Goal: Check status: Check status

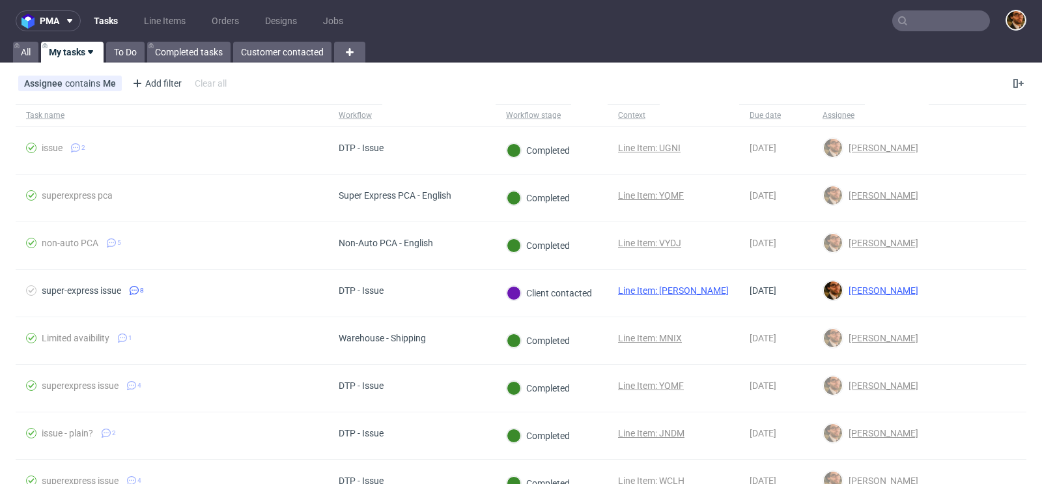
click at [906, 22] on input "text" at bounding box center [941, 20] width 98 height 21
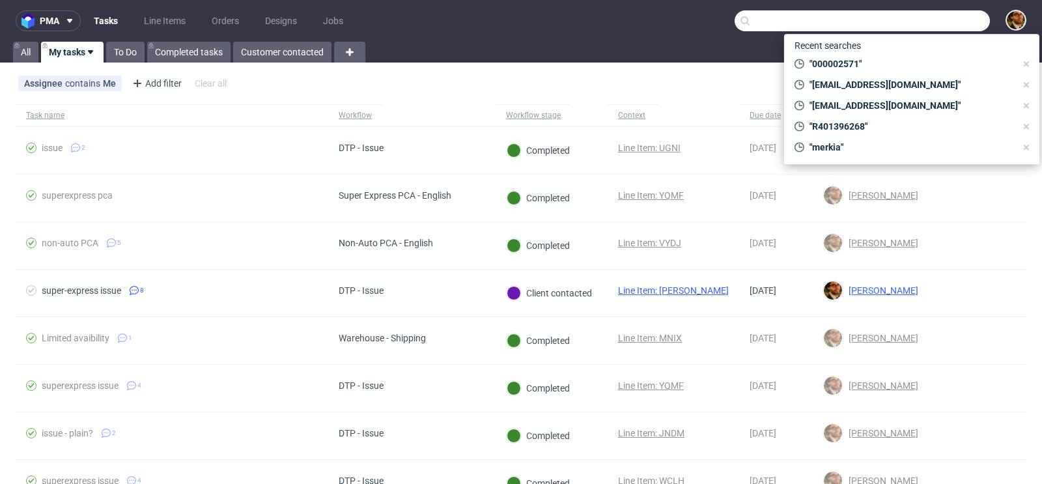
paste input "[EMAIL_ADDRESS][DOMAIN_NAME]"
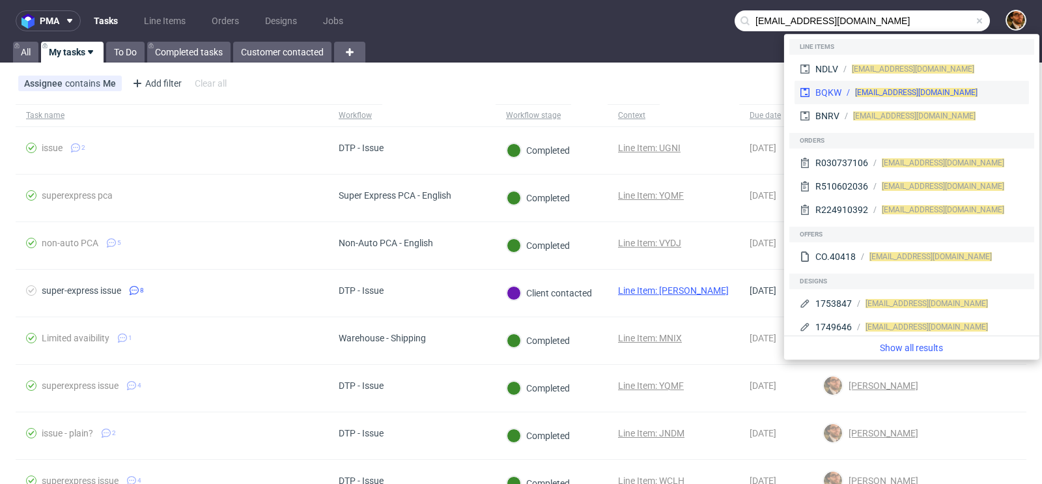
type input "[EMAIL_ADDRESS][DOMAIN_NAME]"
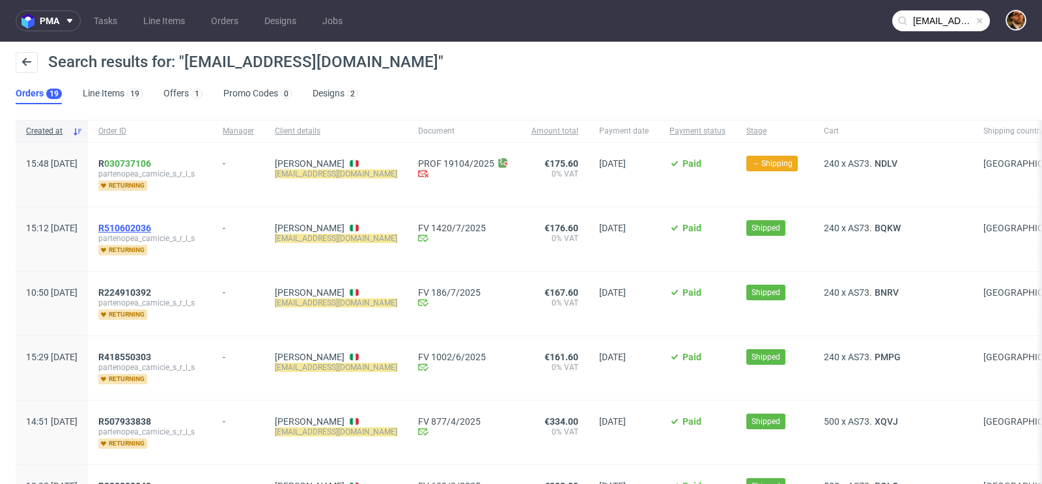
click at [151, 224] on span "R510602036" at bounding box center [124, 228] width 53 height 10
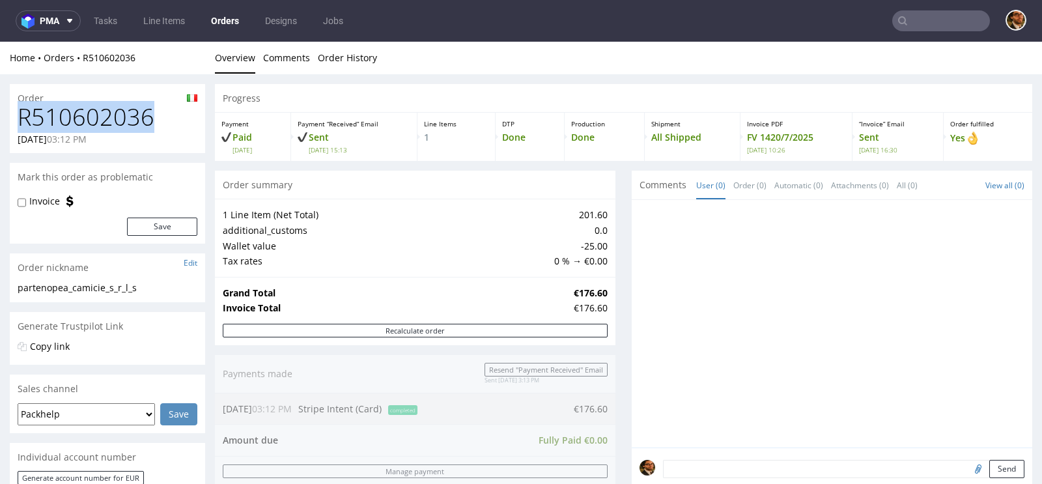
drag, startPoint x: 150, startPoint y: 113, endPoint x: 23, endPoint y: 119, distance: 127.8
click at [23, 119] on h1 "R510602036" at bounding box center [108, 117] width 180 height 26
copy h1 "R510602036"
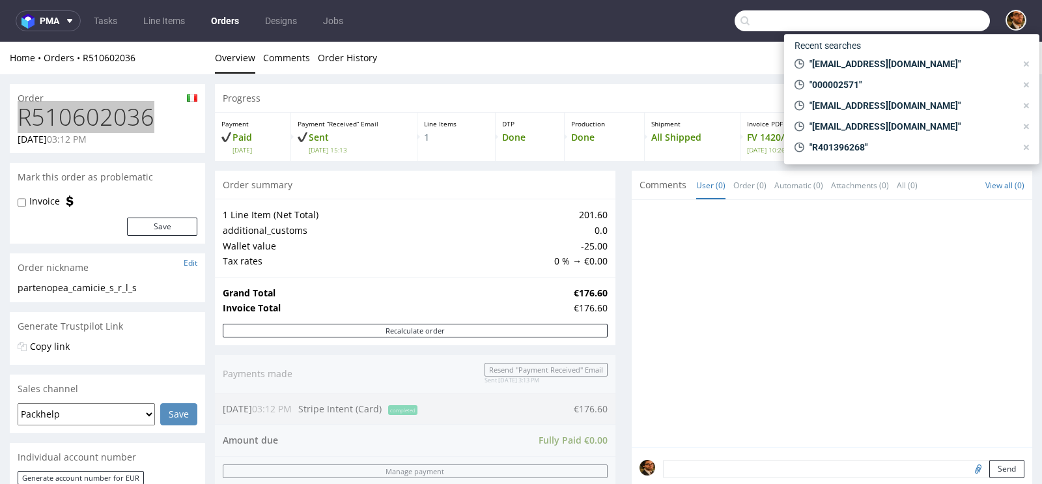
click at [937, 24] on input "text" at bounding box center [862, 20] width 255 height 21
paste input "dellamayborges@gmail.com"
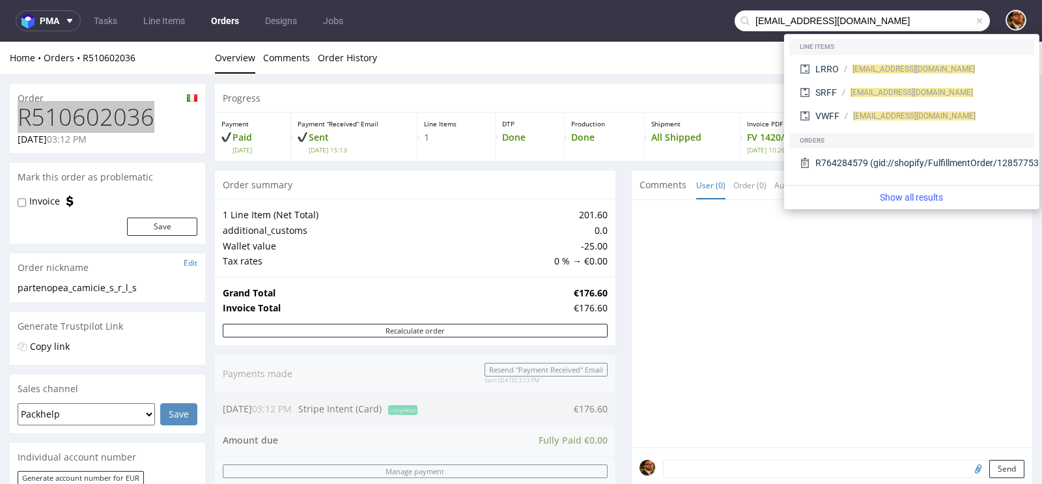
type input "dellamayborges@gmail.com"
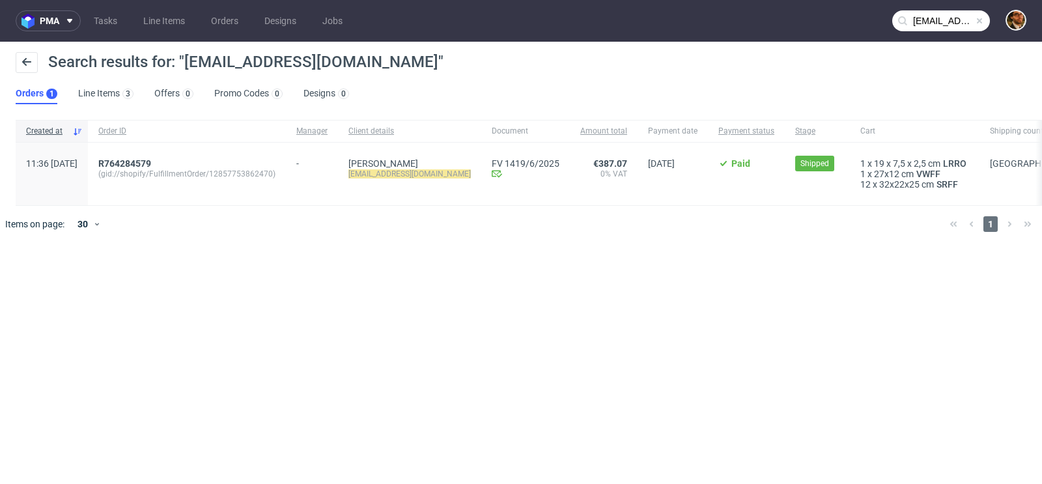
click at [981, 22] on span at bounding box center [979, 21] width 10 height 10
click at [920, 27] on input "text" at bounding box center [941, 20] width 98 height 21
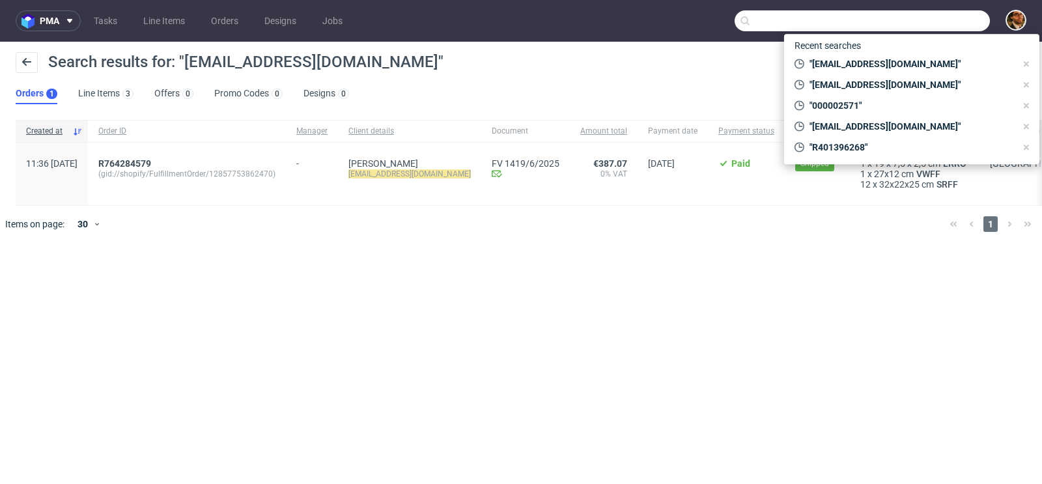
paste input "buglionecamiceria@libero.it"
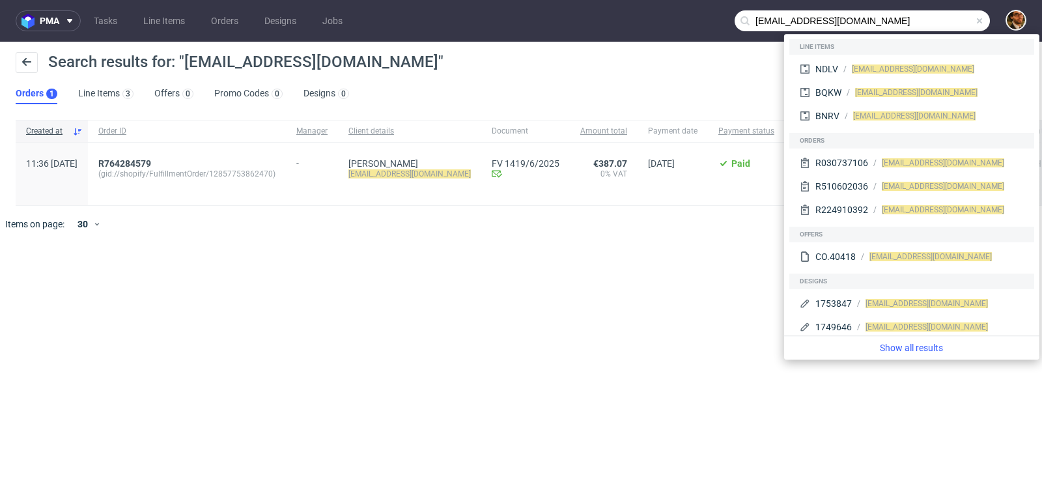
type input "buglionecamiceria@libero.it"
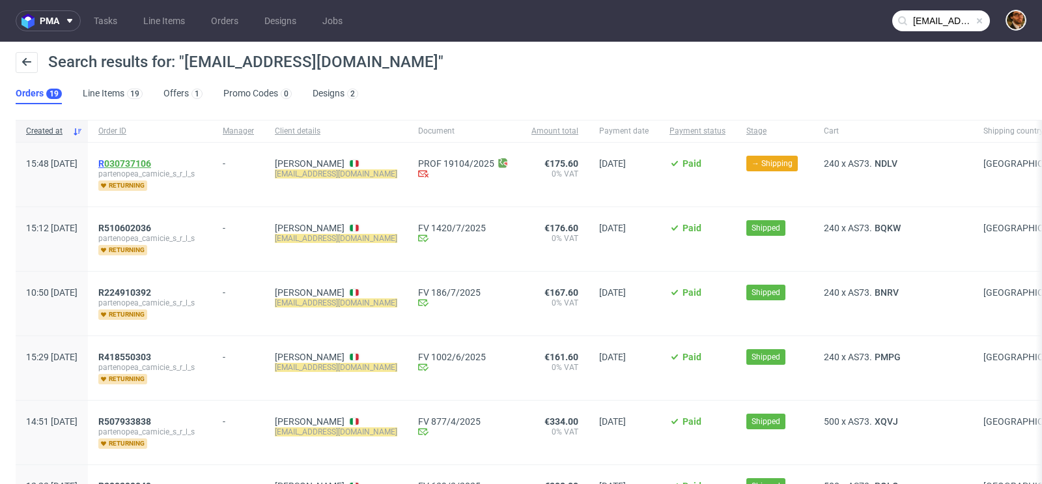
click at [151, 164] on link "030737106" at bounding box center [127, 163] width 47 height 10
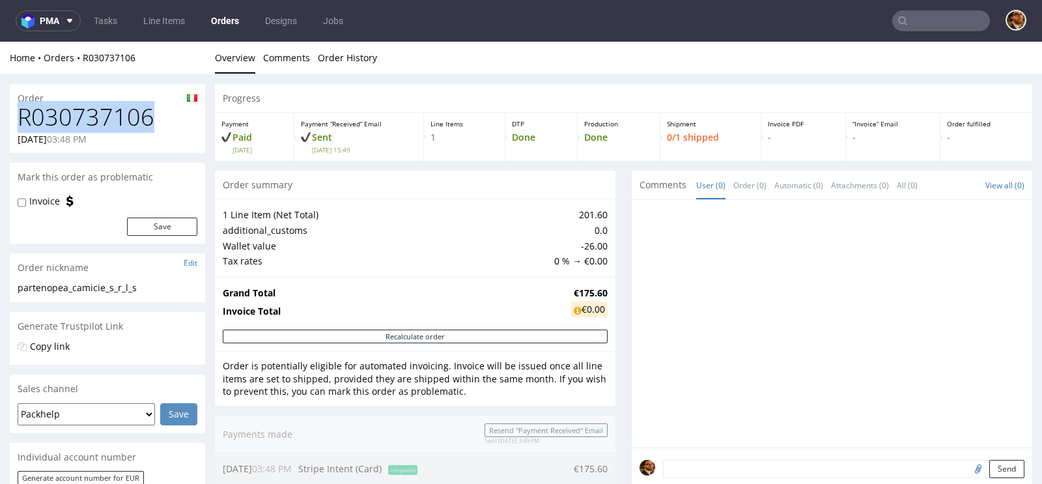
drag, startPoint x: 149, startPoint y: 119, endPoint x: 11, endPoint y: 117, distance: 137.4
click at [11, 117] on div "R030737106 08.09.2025 03:48 PM" at bounding box center [107, 128] width 195 height 49
copy h1 "R030737106"
click at [934, 25] on input "text" at bounding box center [941, 20] width 98 height 21
paste input "R304950039"
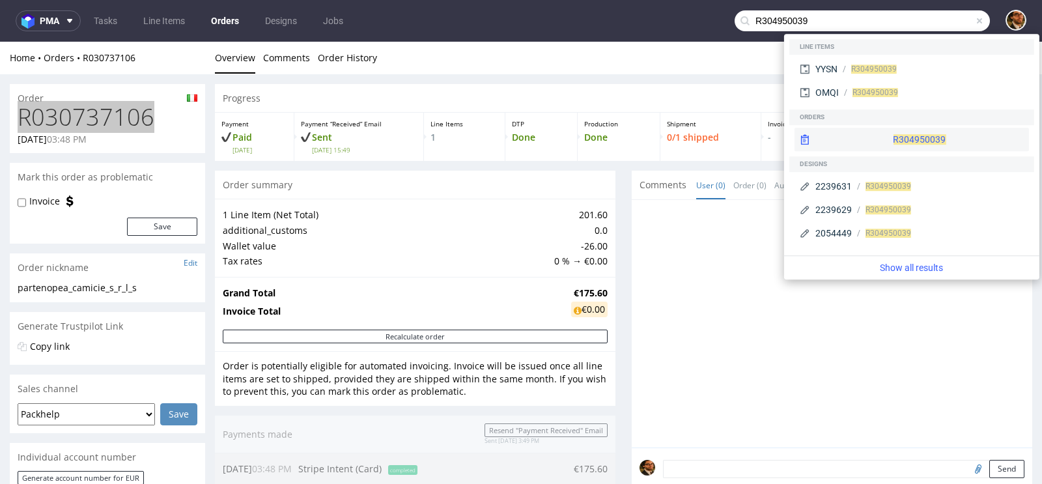
type input "R304950039"
click at [931, 128] on div "R304950039" at bounding box center [912, 139] width 234 height 23
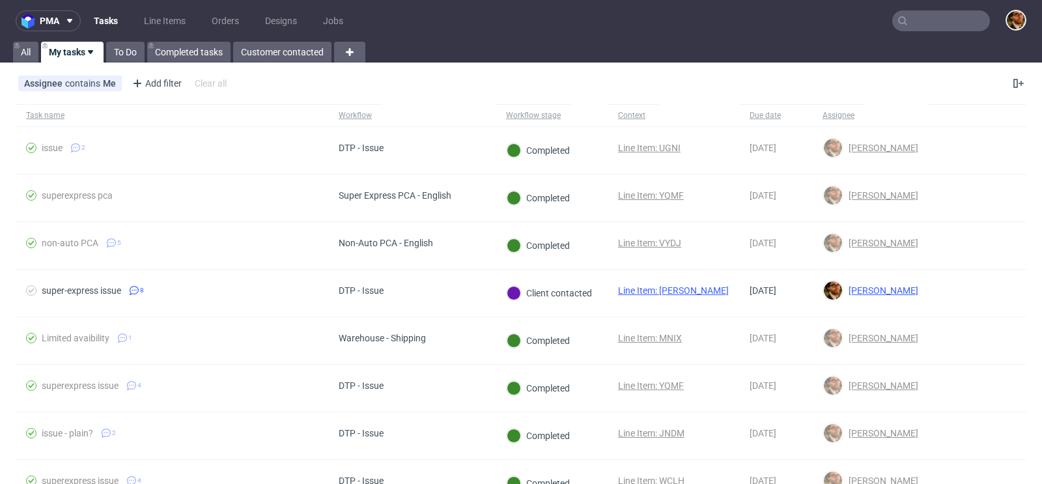
click at [943, 23] on input "text" at bounding box center [941, 20] width 98 height 21
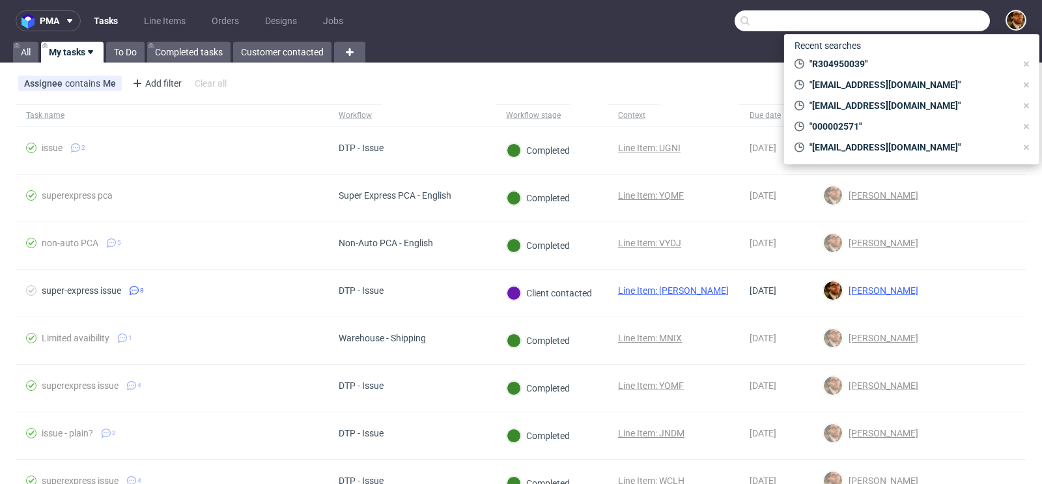
paste input "R907250350"
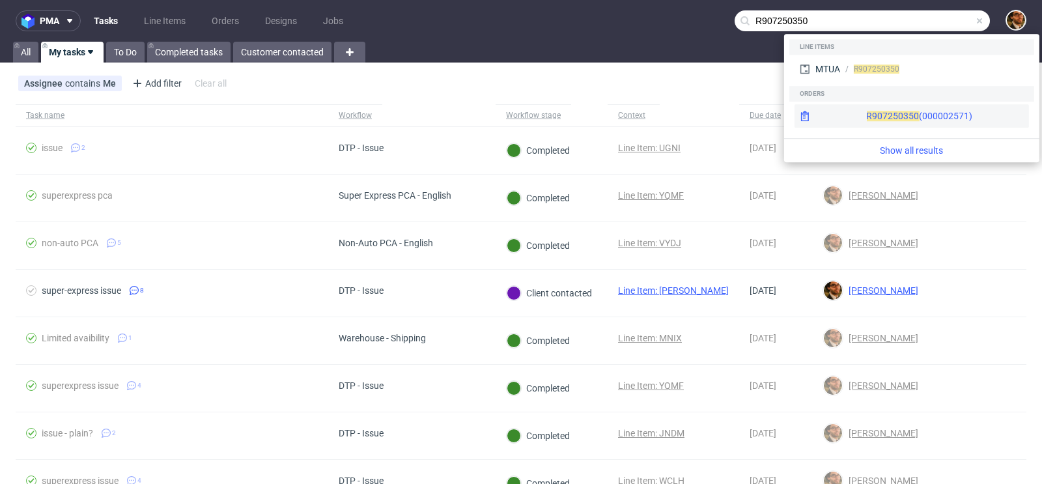
type input "R907250350"
click at [927, 120] on div "R907250350 (000002571)" at bounding box center [912, 115] width 234 height 23
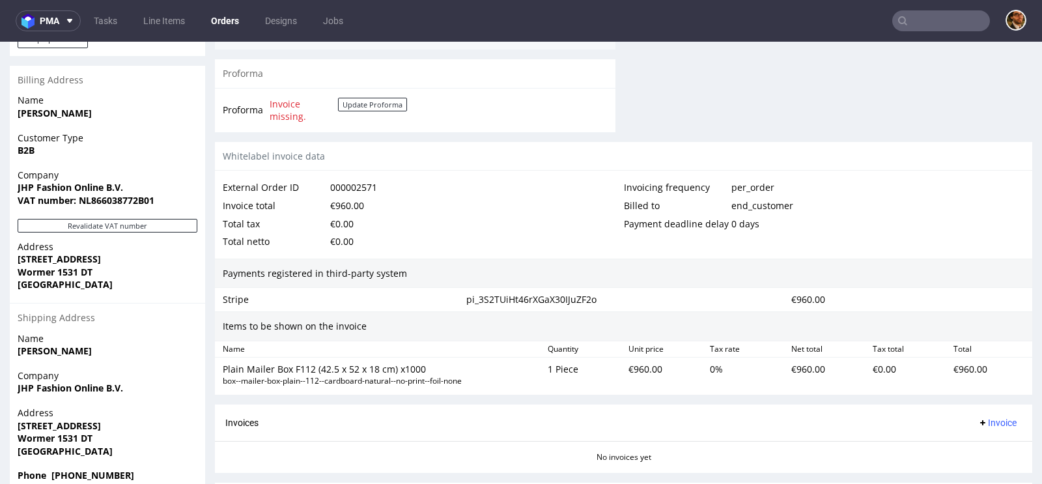
scroll to position [718, 0]
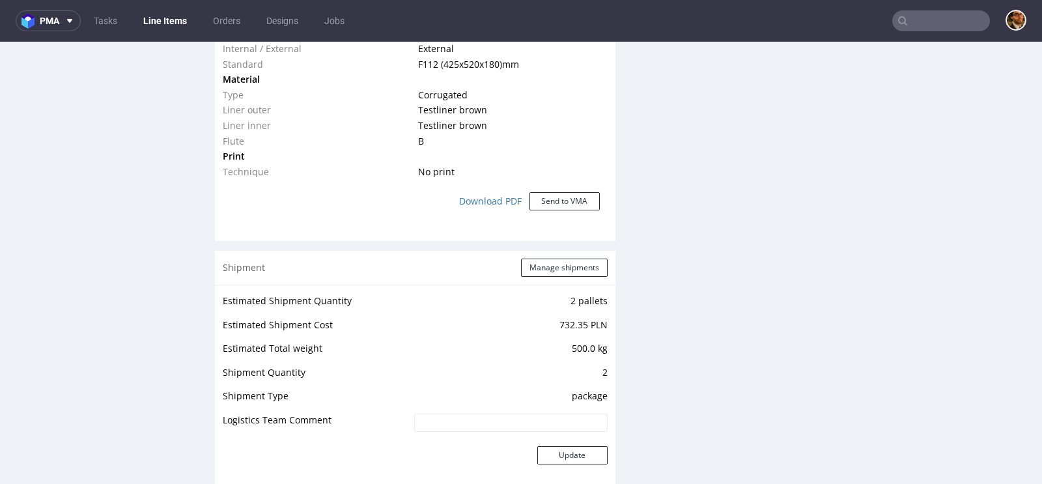
scroll to position [1221, 0]
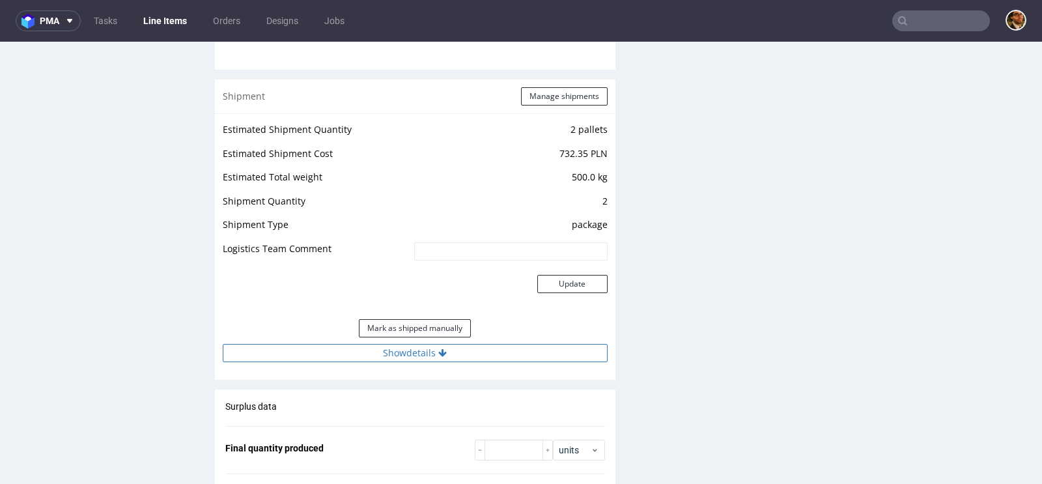
click at [400, 353] on button "Show details" at bounding box center [415, 353] width 385 height 18
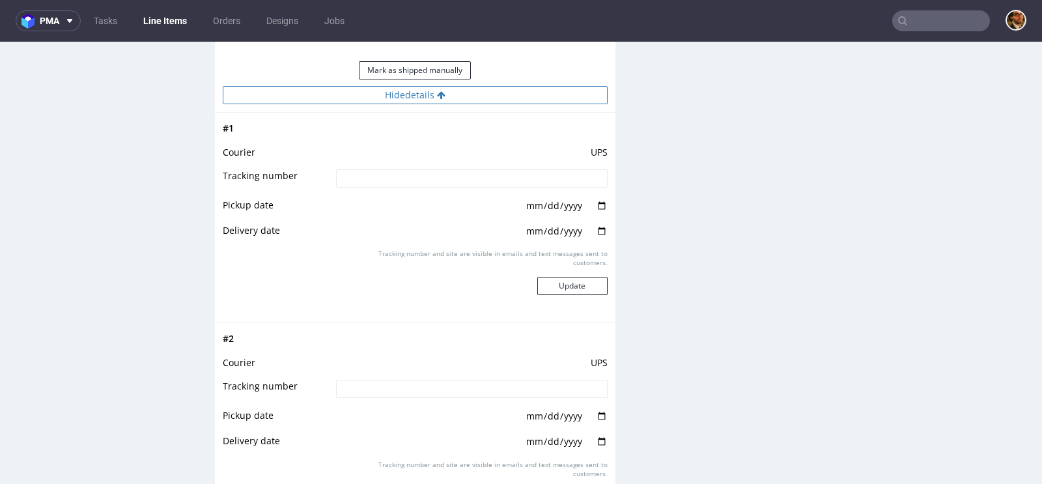
scroll to position [1548, 0]
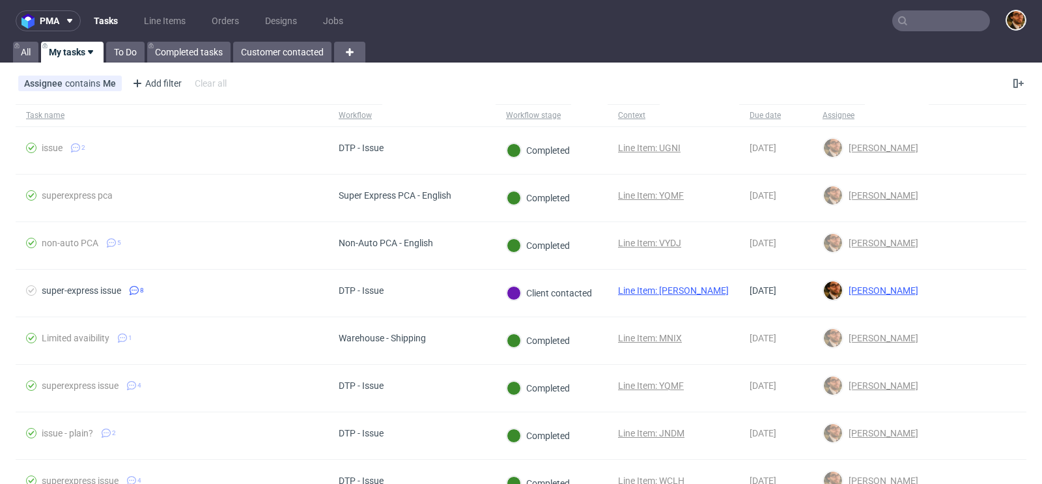
click at [912, 14] on input "text" at bounding box center [941, 20] width 98 height 21
paste input "R269705049"
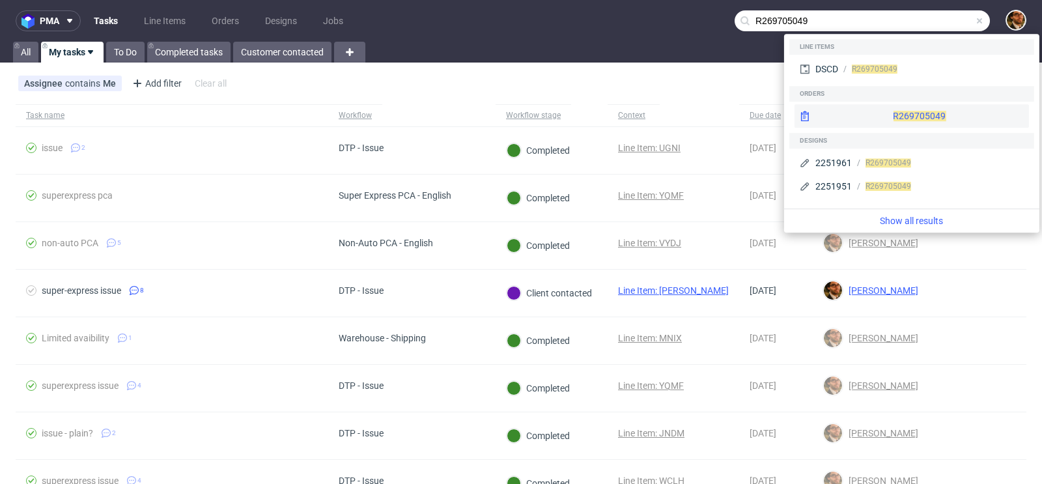
type input "R269705049"
click at [897, 120] on div "R269705049" at bounding box center [912, 115] width 234 height 23
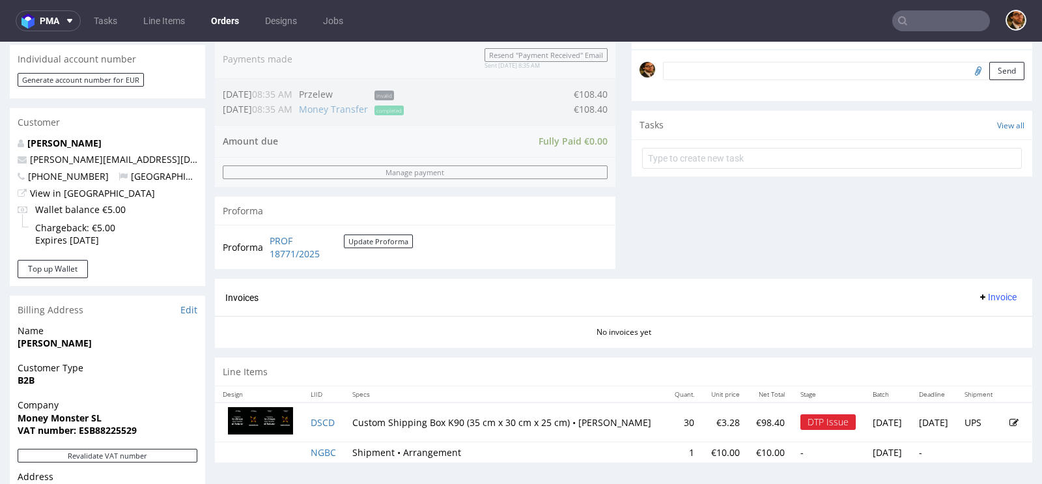
scroll to position [580, 0]
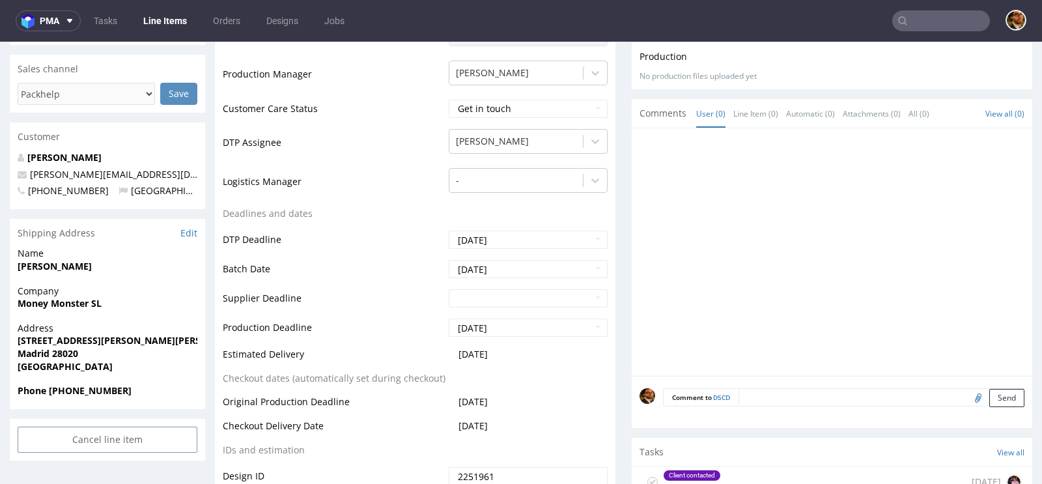
scroll to position [607, 0]
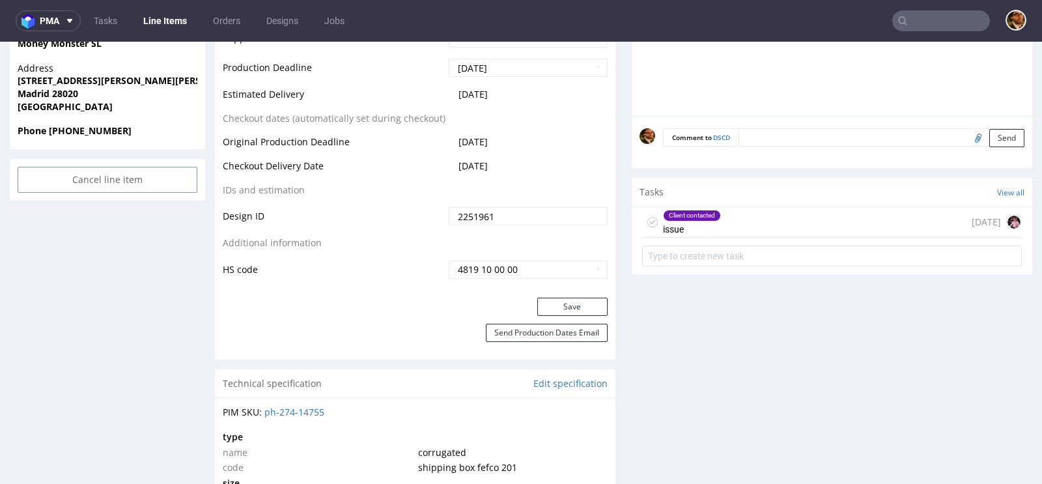
click at [736, 218] on div "Client contacted issue 11 days ago" at bounding box center [832, 222] width 380 height 31
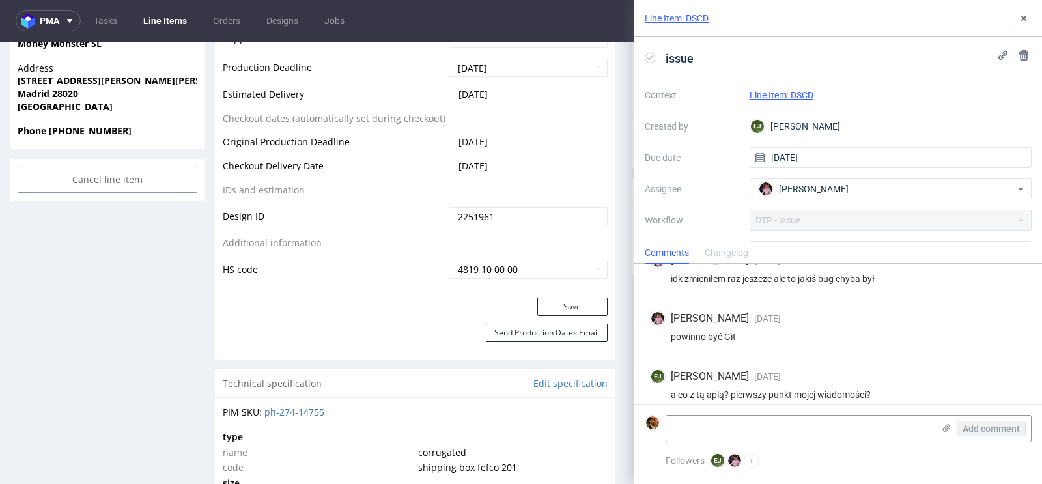
scroll to position [303, 0]
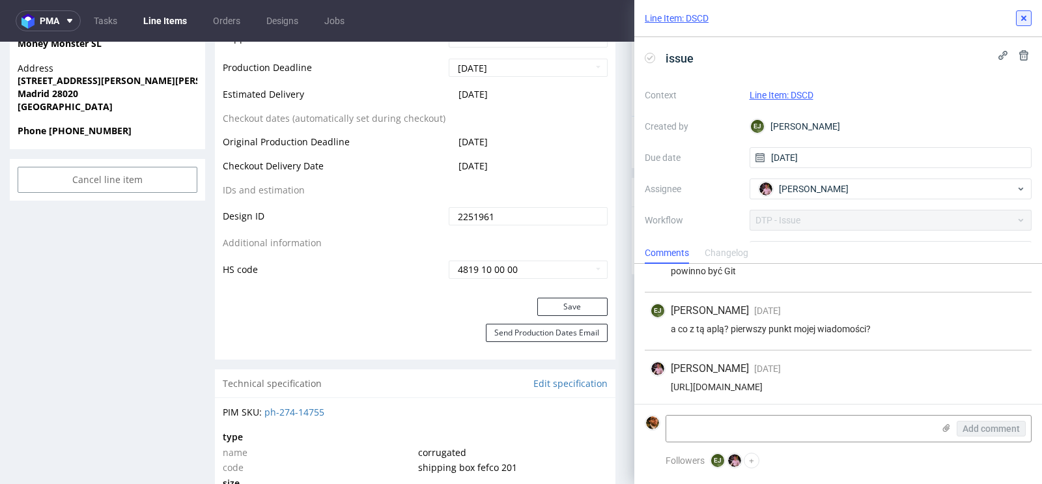
click at [1027, 14] on icon at bounding box center [1024, 18] width 10 height 10
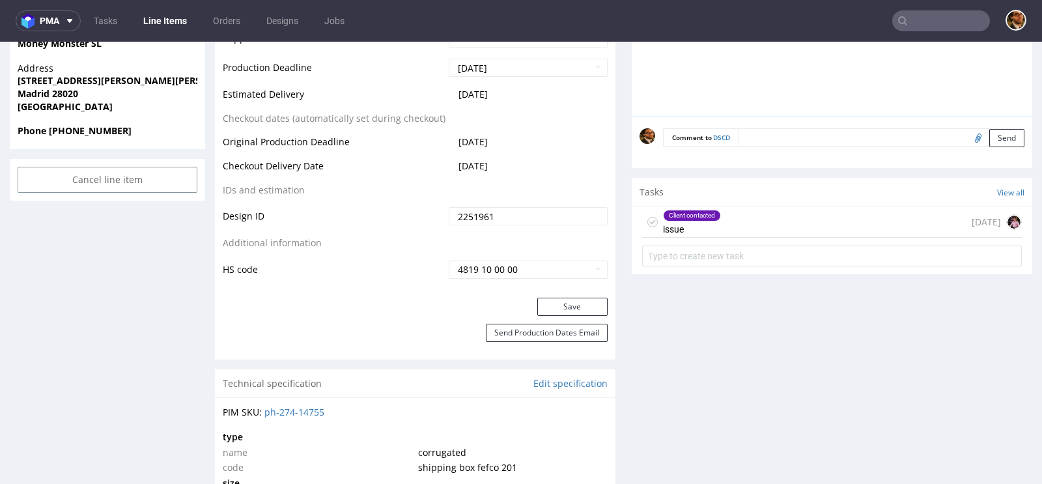
click at [924, 21] on input "text" at bounding box center [941, 20] width 98 height 21
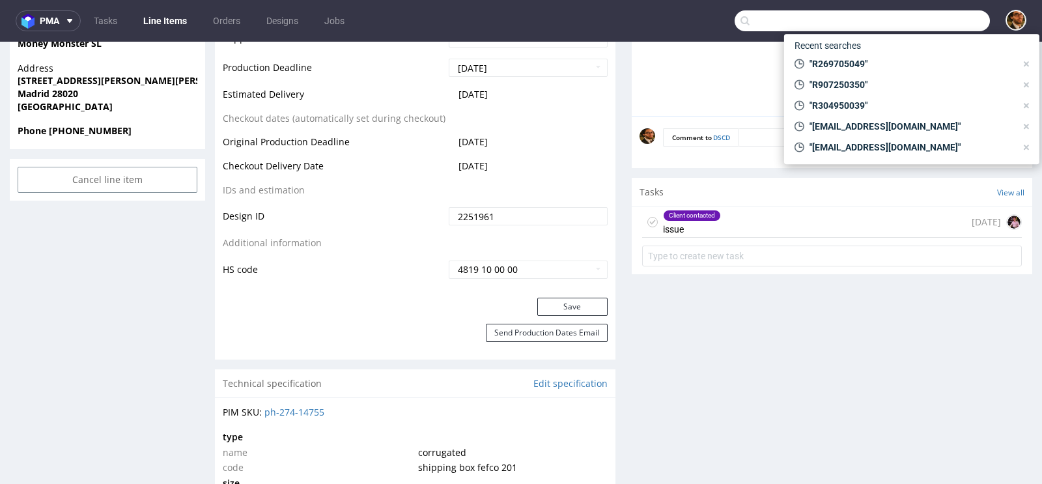
paste input "R764284579"
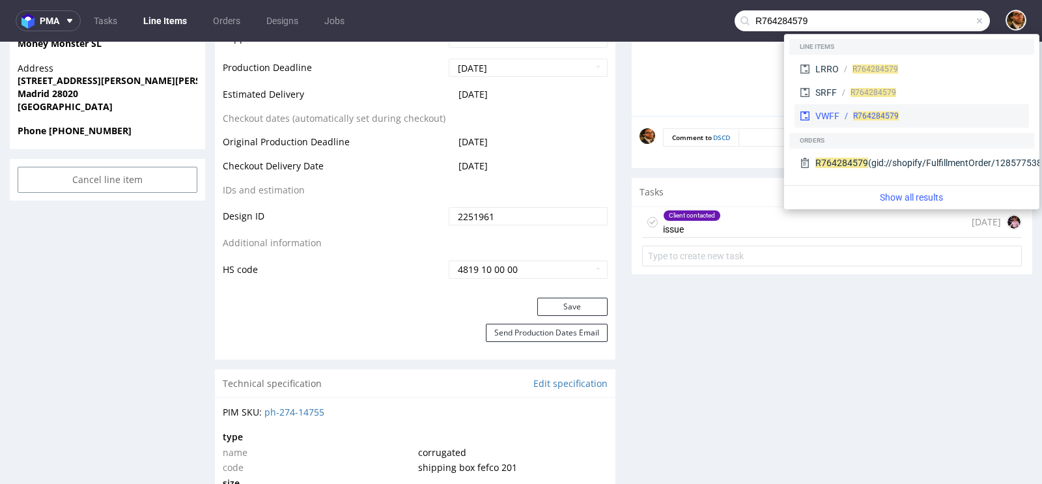
type input "R764284579"
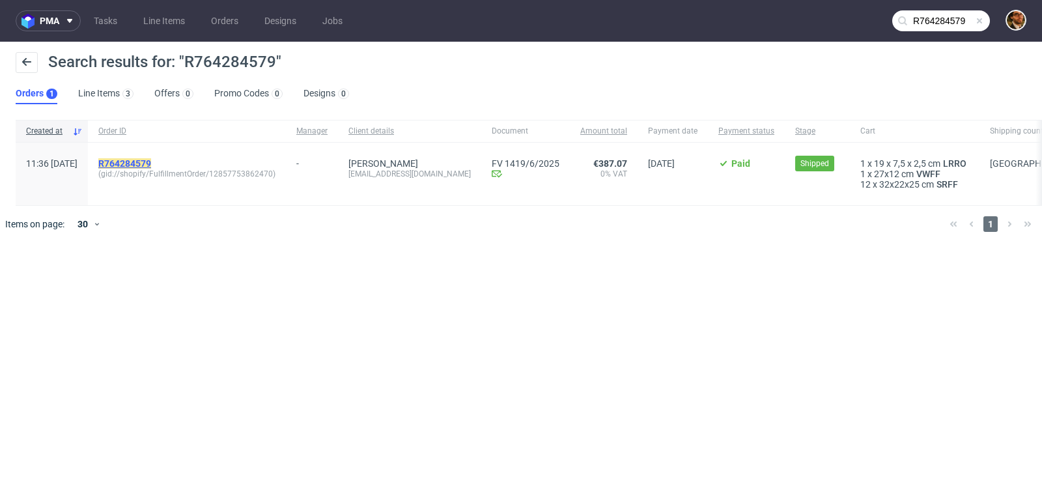
click at [151, 165] on mark "R764284579" at bounding box center [124, 163] width 53 height 10
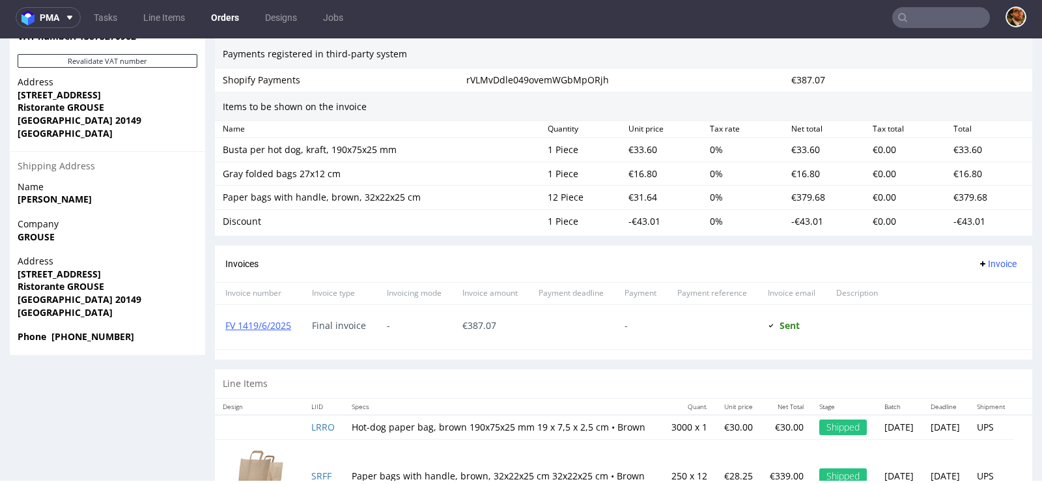
scroll to position [771, 0]
drag, startPoint x: 112, startPoint y: 280, endPoint x: 19, endPoint y: 283, distance: 93.2
click at [19, 283] on span "Ristorante GROUSE" at bounding box center [108, 285] width 180 height 13
copy strong "Ristorante GROUSE"
drag, startPoint x: 139, startPoint y: 273, endPoint x: 16, endPoint y: 273, distance: 122.5
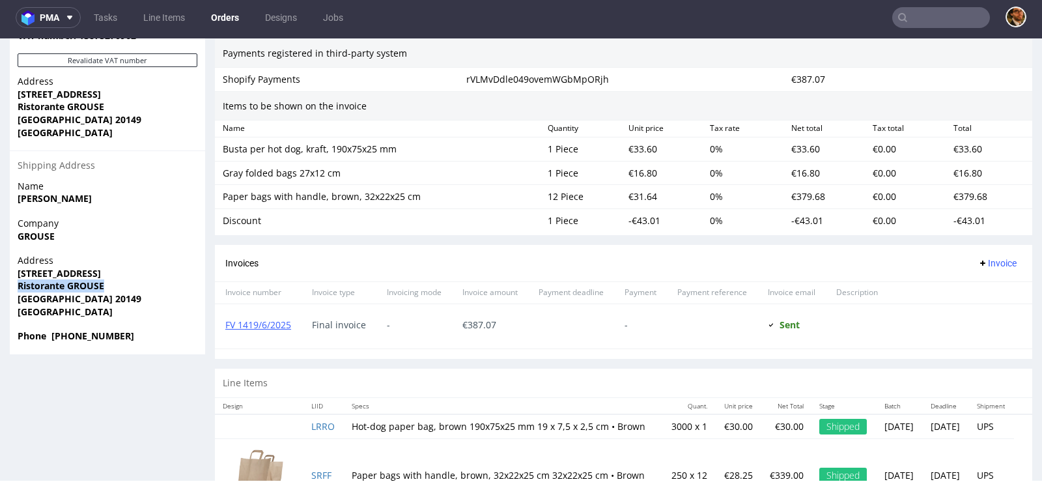
click at [16, 273] on div "Address Piazzale Fratelli Zavattari 4 Ristorante GROUSE Milano 20149 Italy" at bounding box center [107, 292] width 195 height 76
copy strong "Piazzale Fratelli Zavattari 4"
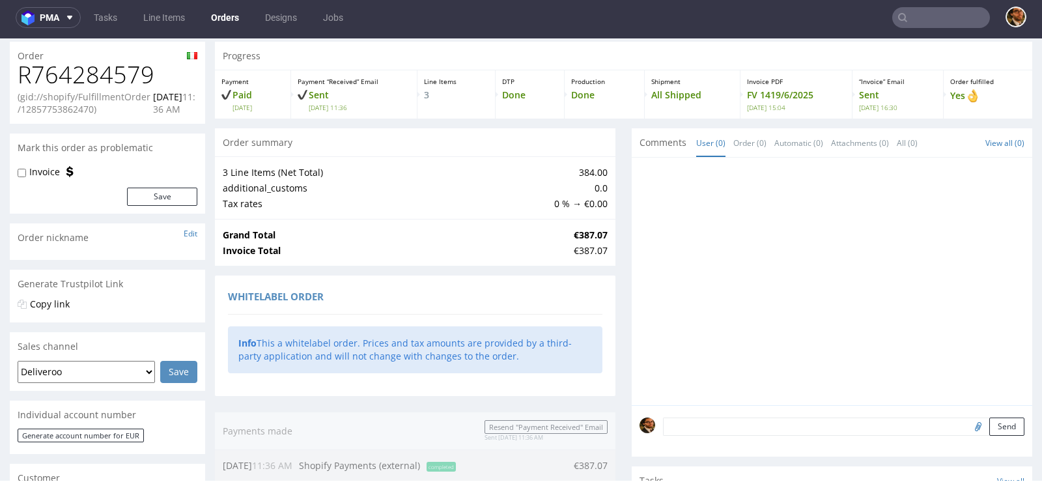
scroll to position [0, 0]
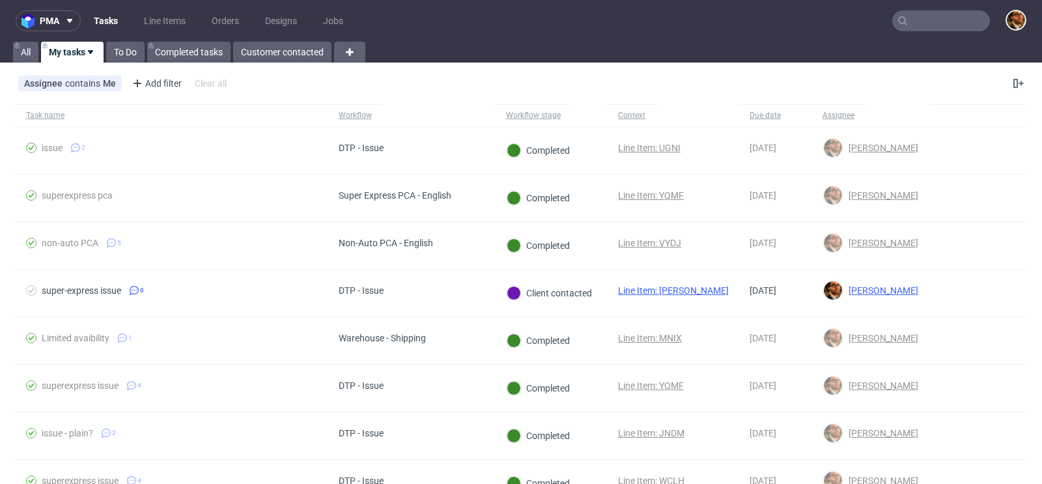
click at [913, 23] on input "text" at bounding box center [941, 20] width 98 height 21
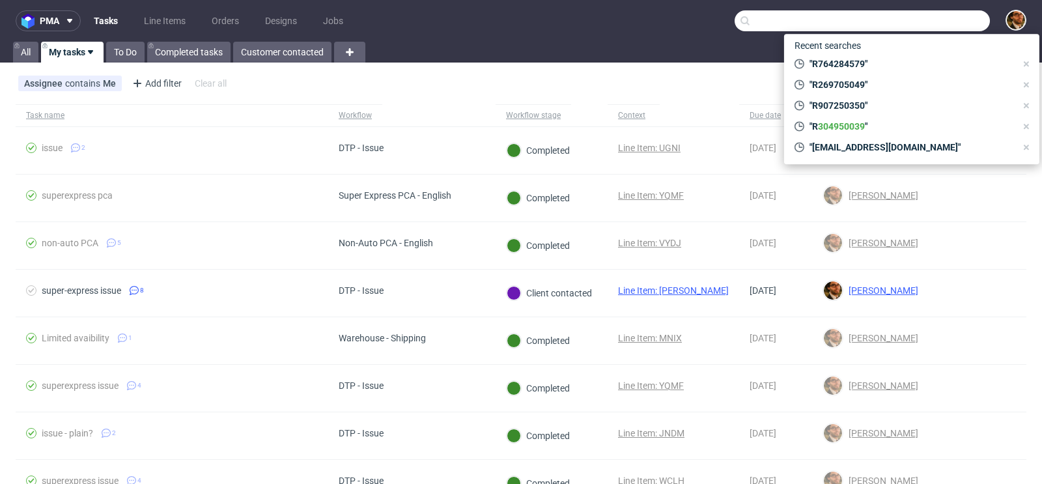
type input "√"
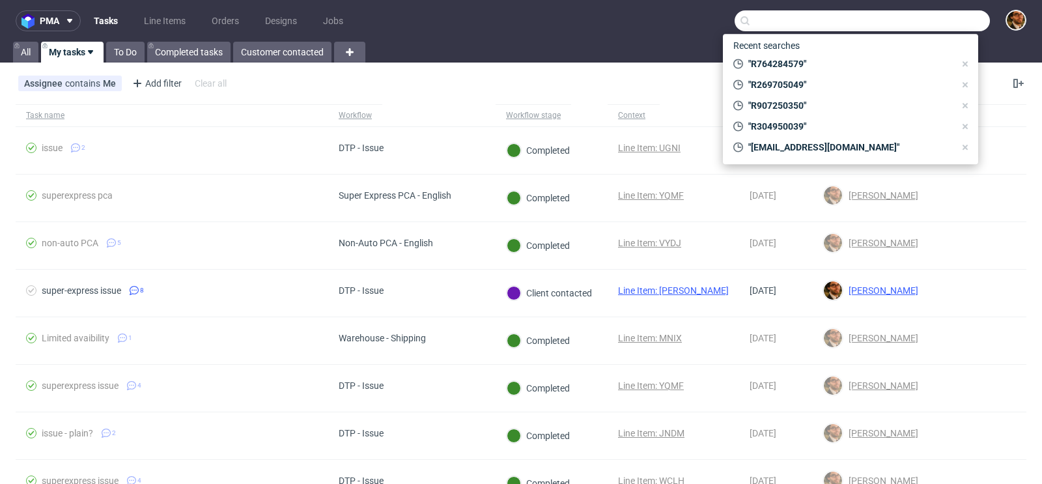
paste input "[EMAIL_ADDRESS][DOMAIN_NAME]"
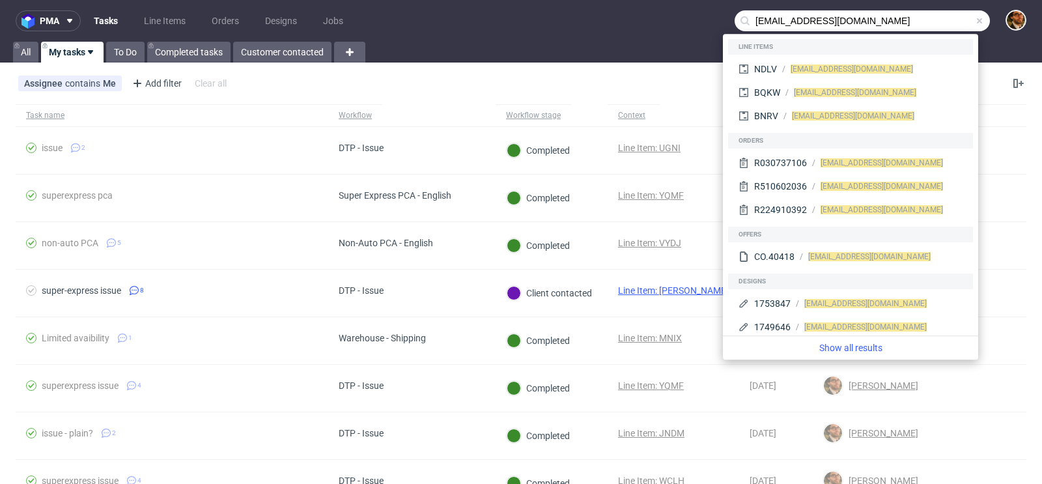
type input "[EMAIL_ADDRESS][DOMAIN_NAME]"
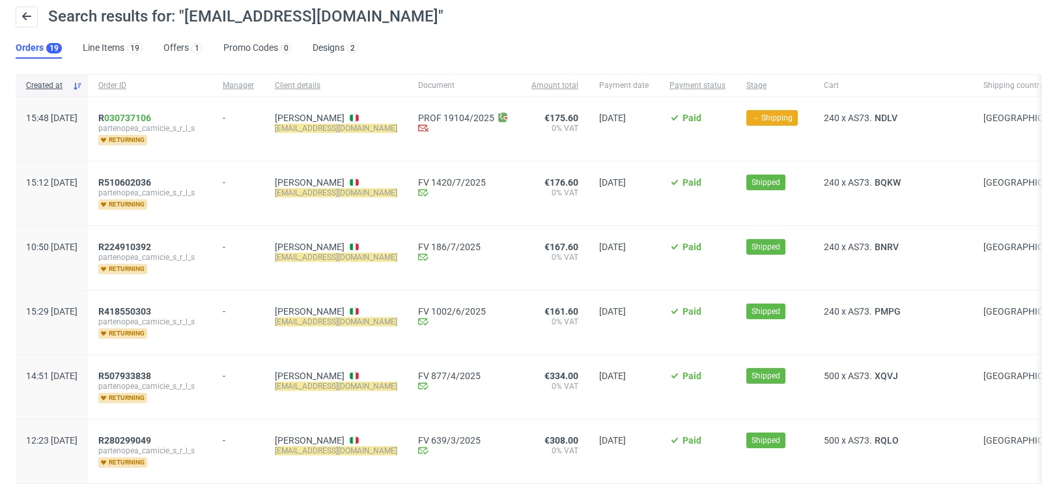
scroll to position [61, 0]
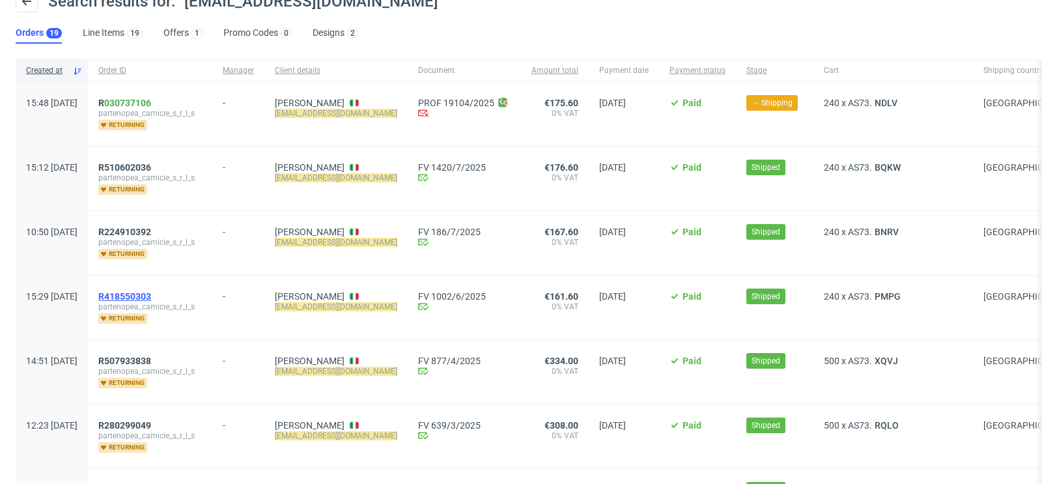
click at [151, 291] on span "R418550303" at bounding box center [124, 296] width 53 height 10
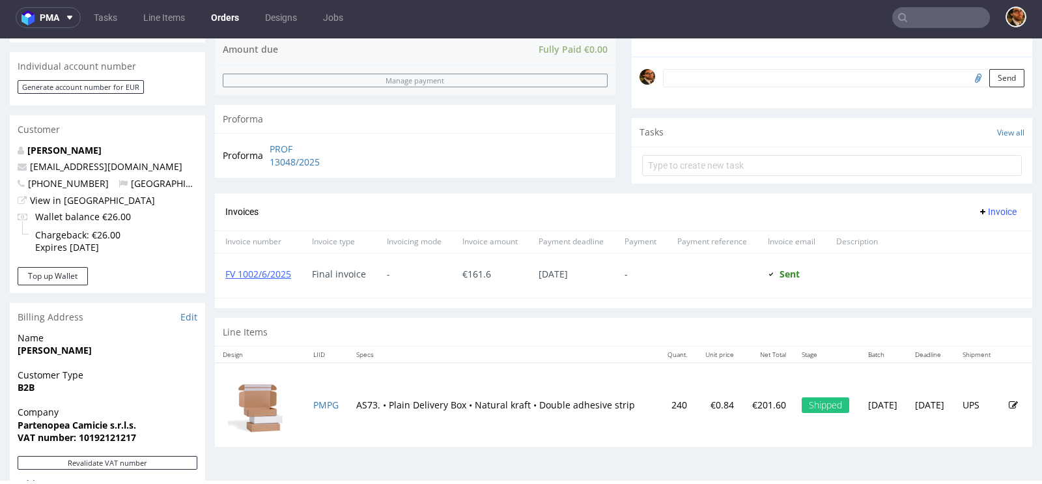
scroll to position [389, 0]
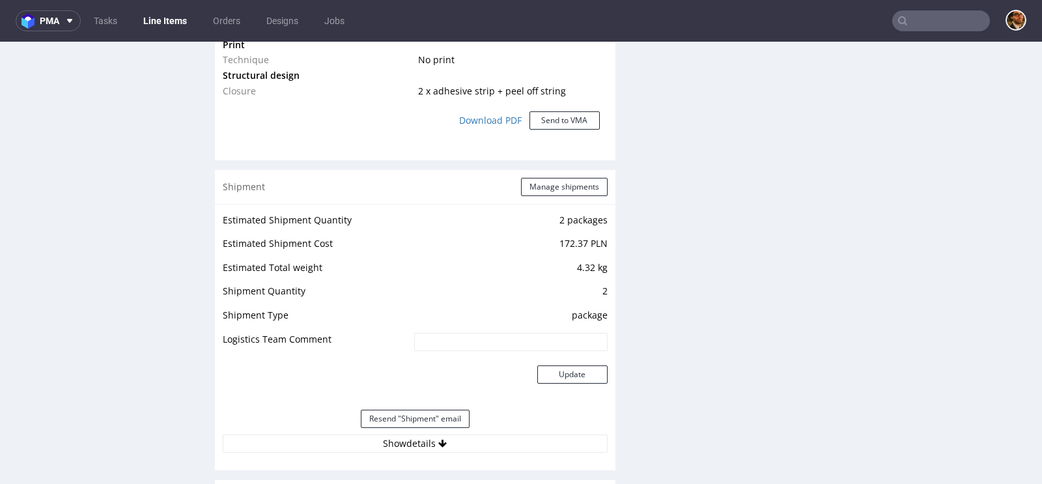
scroll to position [1226, 0]
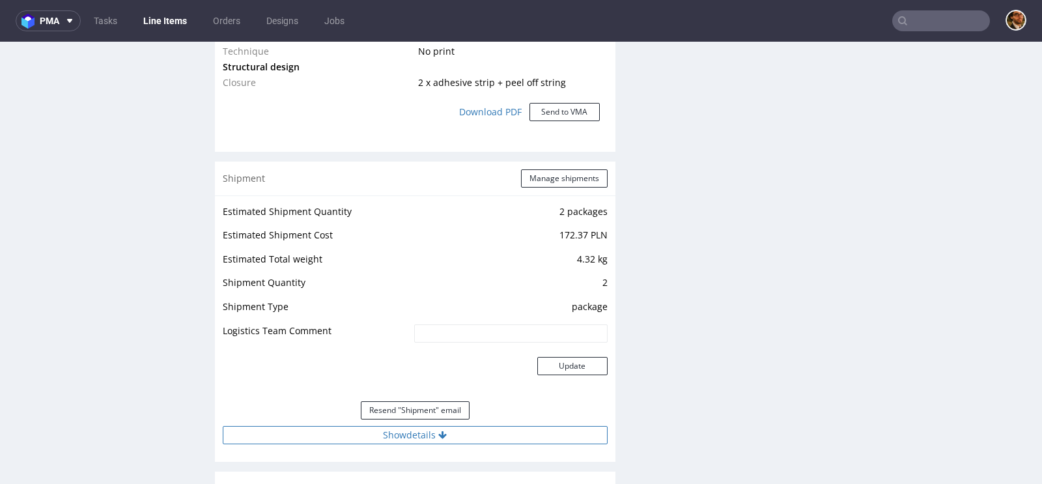
click at [412, 436] on button "Show details" at bounding box center [415, 435] width 385 height 18
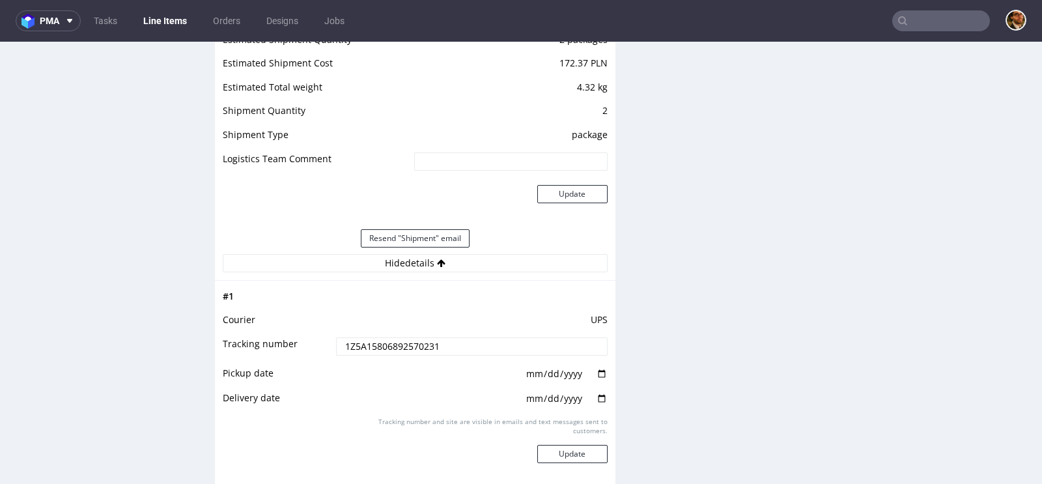
scroll to position [1508, 0]
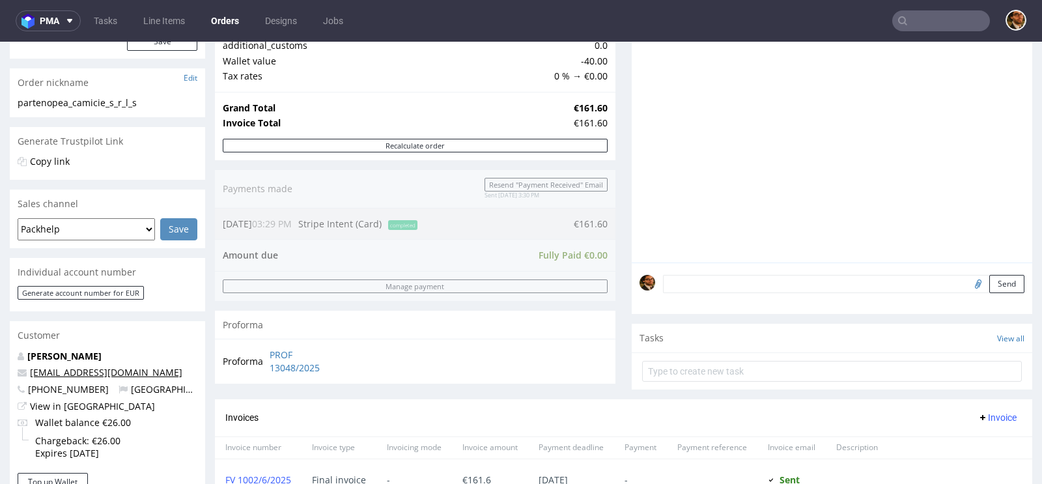
scroll to position [197, 0]
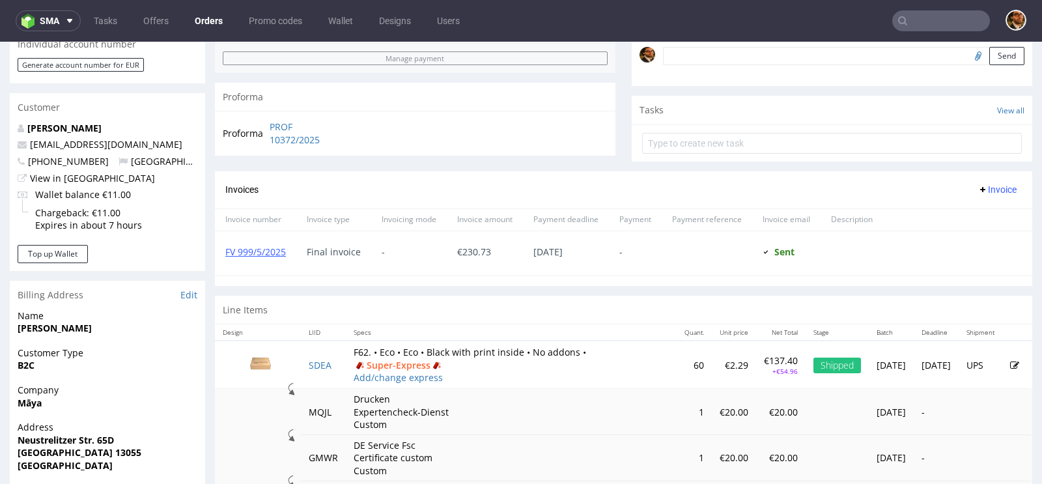
scroll to position [483, 0]
